Goal: Task Accomplishment & Management: Complete application form

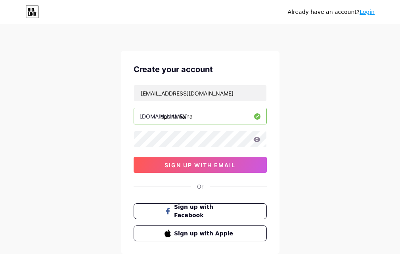
type input "sportsmaina"
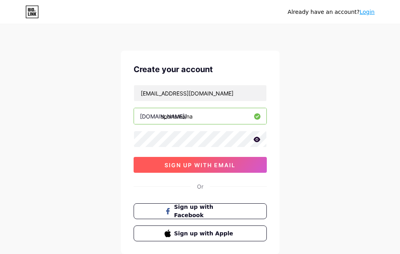
click at [185, 170] on button "sign up with email" at bounding box center [200, 165] width 133 height 16
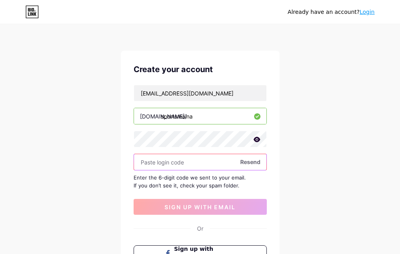
click at [166, 158] on input "text" at bounding box center [200, 162] width 132 height 16
paste input "899616"
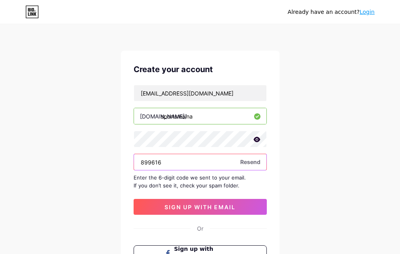
click at [189, 168] on input "899616" at bounding box center [200, 162] width 132 height 16
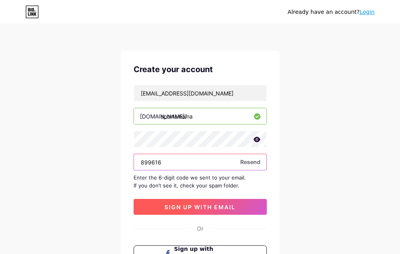
type input "899616"
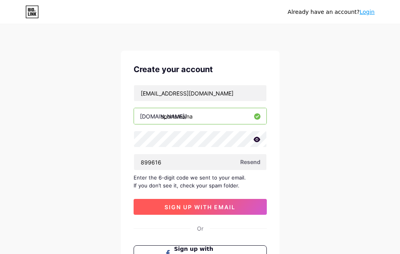
click at [184, 206] on span "sign up with email" at bounding box center [199, 207] width 71 height 7
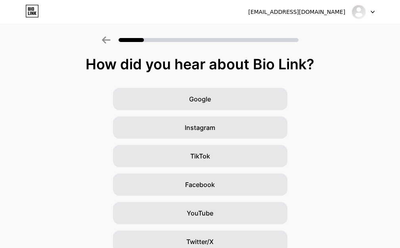
click at [369, 12] on div at bounding box center [362, 12] width 23 height 14
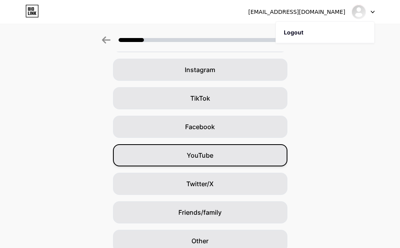
scroll to position [79, 0]
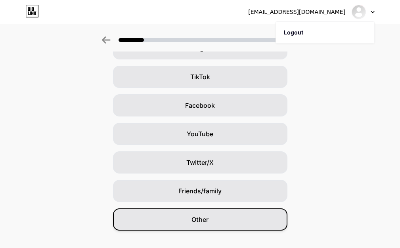
click at [208, 218] on span "Other" at bounding box center [199, 220] width 17 height 10
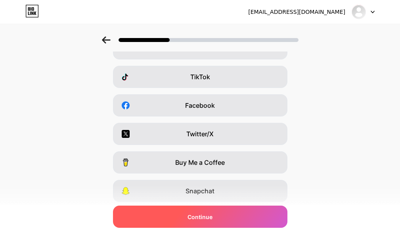
scroll to position [0, 0]
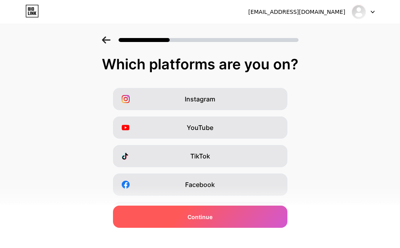
click at [201, 218] on span "Continue" at bounding box center [199, 217] width 25 height 8
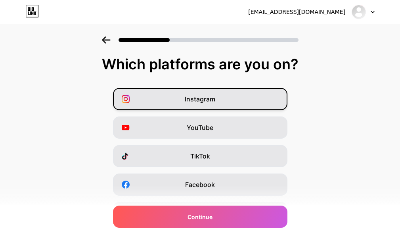
drag, startPoint x: 207, startPoint y: 99, endPoint x: 213, endPoint y: 103, distance: 6.7
click at [208, 99] on span "Instagram" at bounding box center [200, 99] width 31 height 10
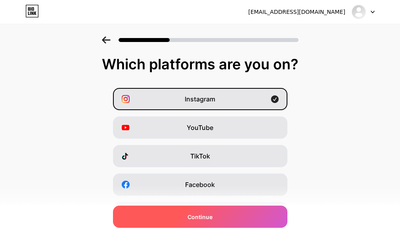
click at [207, 216] on span "Continue" at bounding box center [199, 217] width 25 height 8
